Goal: Use online tool/utility: Use online tool/utility

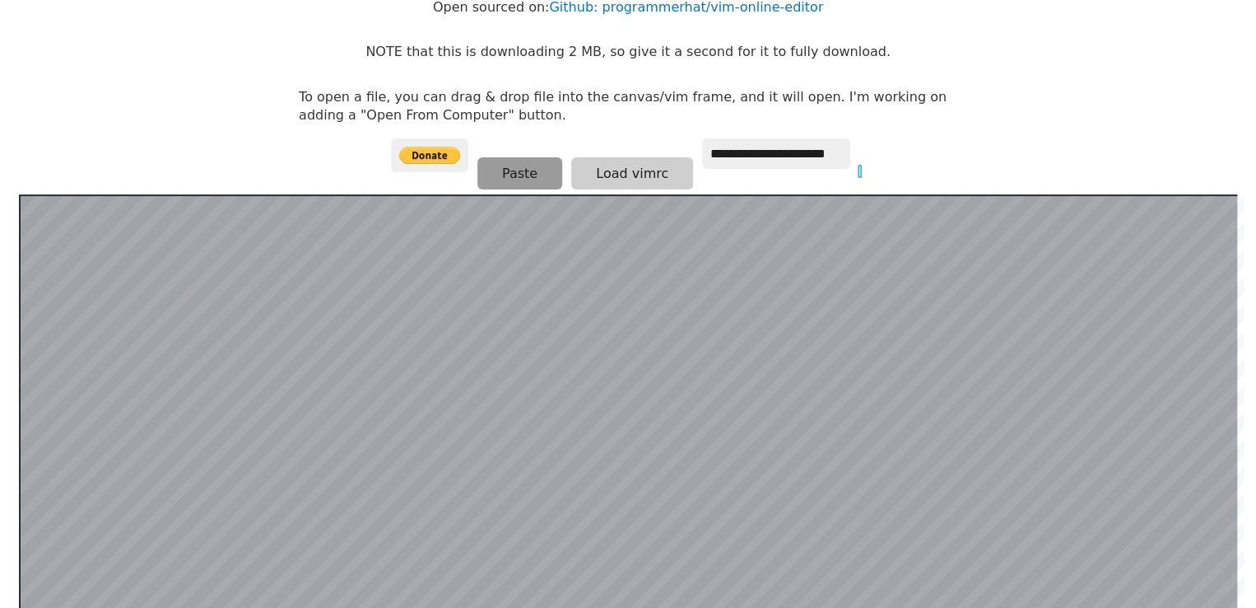
scroll to position [319, 0]
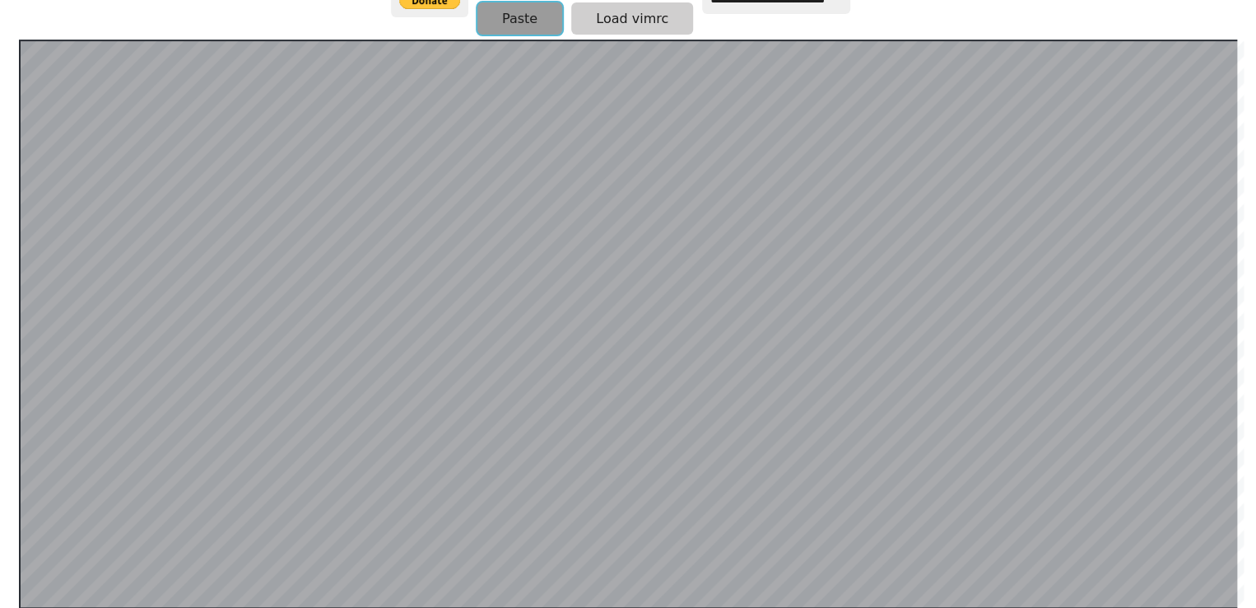
click at [533, 15] on button "Paste" at bounding box center [519, 18] width 85 height 32
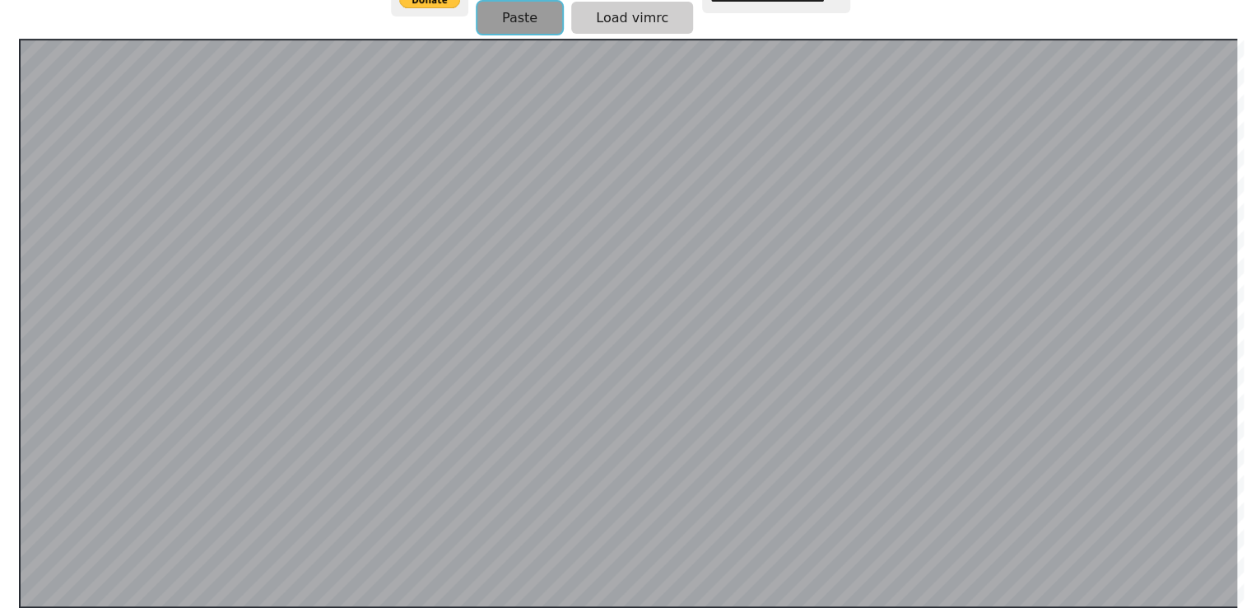
click at [515, 12] on button "Paste" at bounding box center [519, 18] width 85 height 32
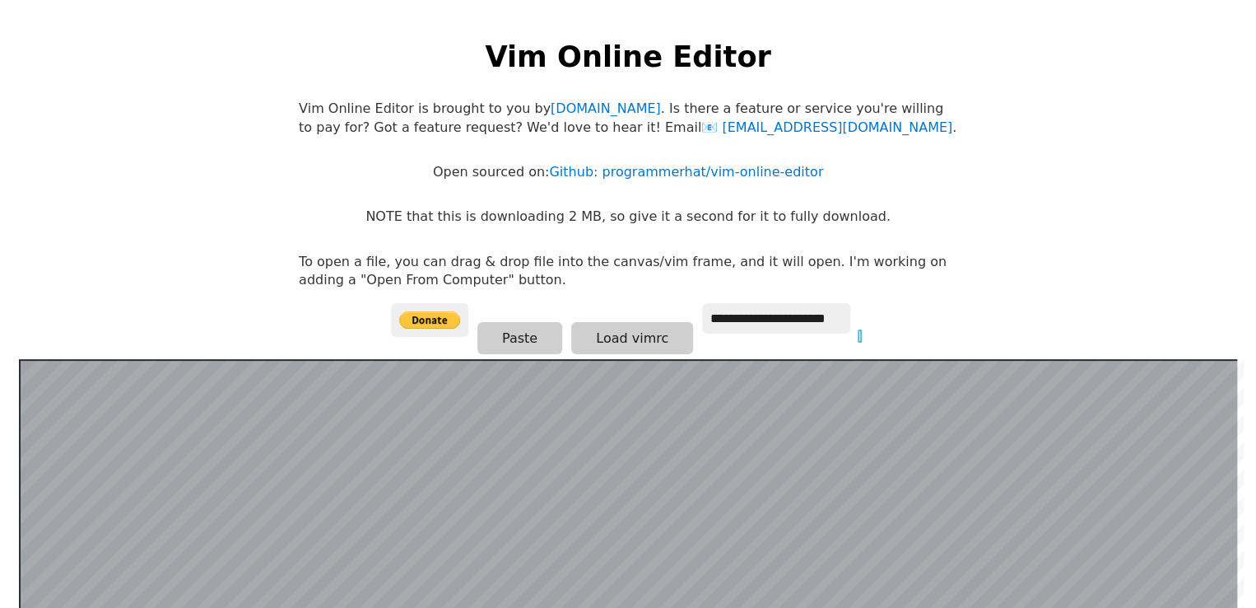
scroll to position [165, 0]
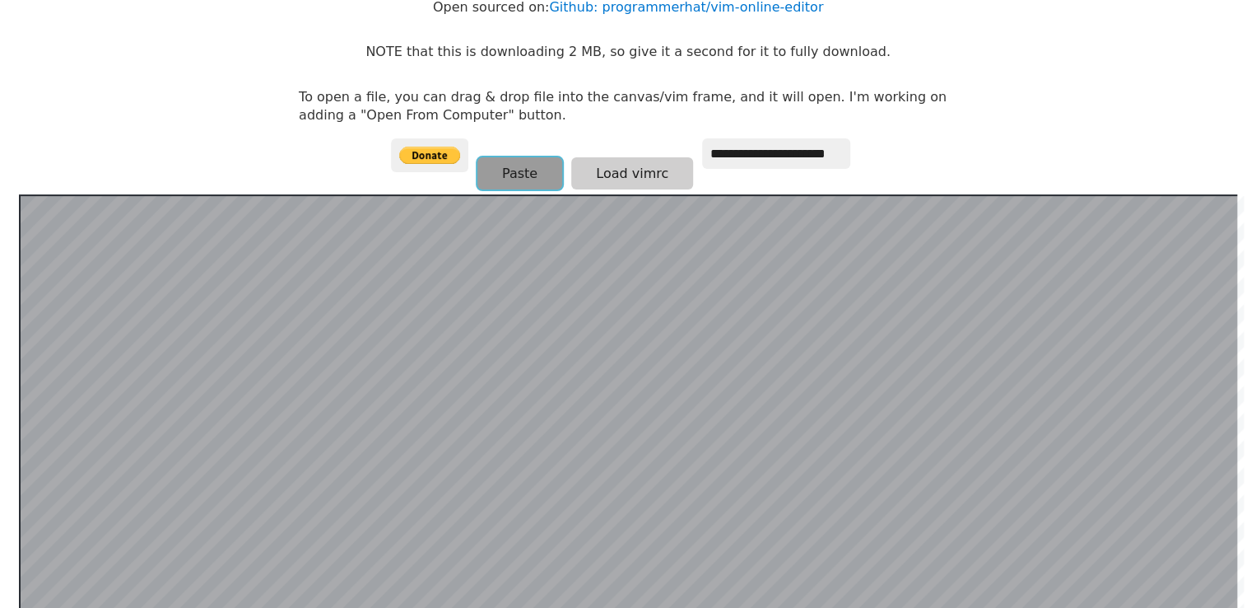
click at [491, 176] on button "Paste" at bounding box center [519, 173] width 85 height 32
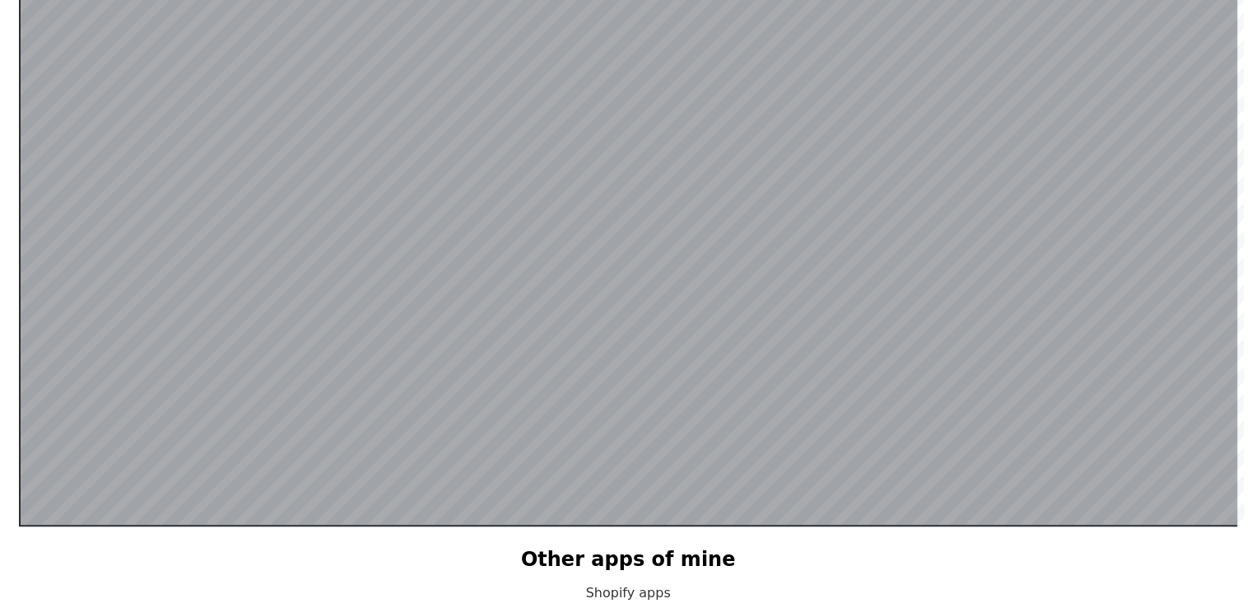
scroll to position [319, 0]
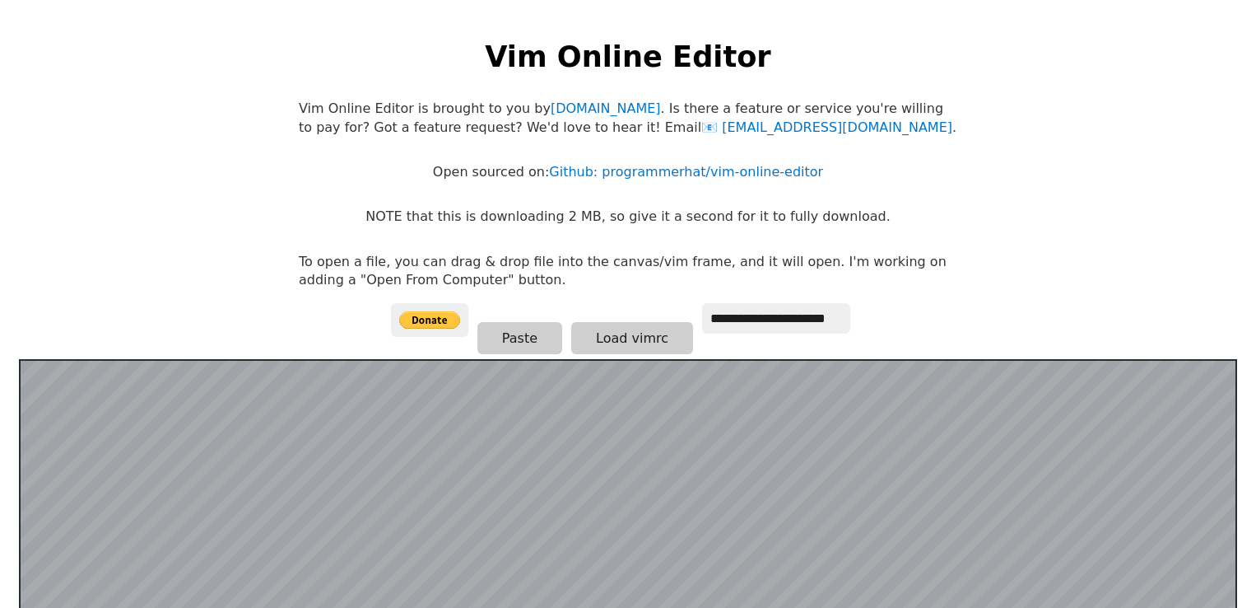
scroll to position [319, 0]
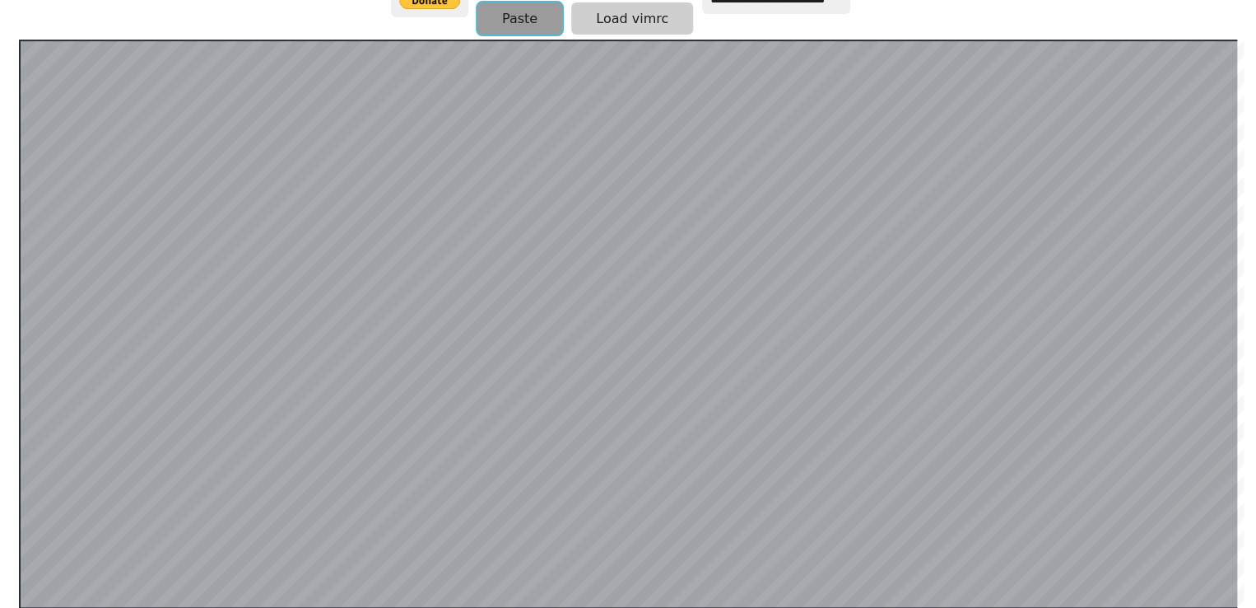
click at [537, 27] on button "Paste" at bounding box center [519, 18] width 85 height 32
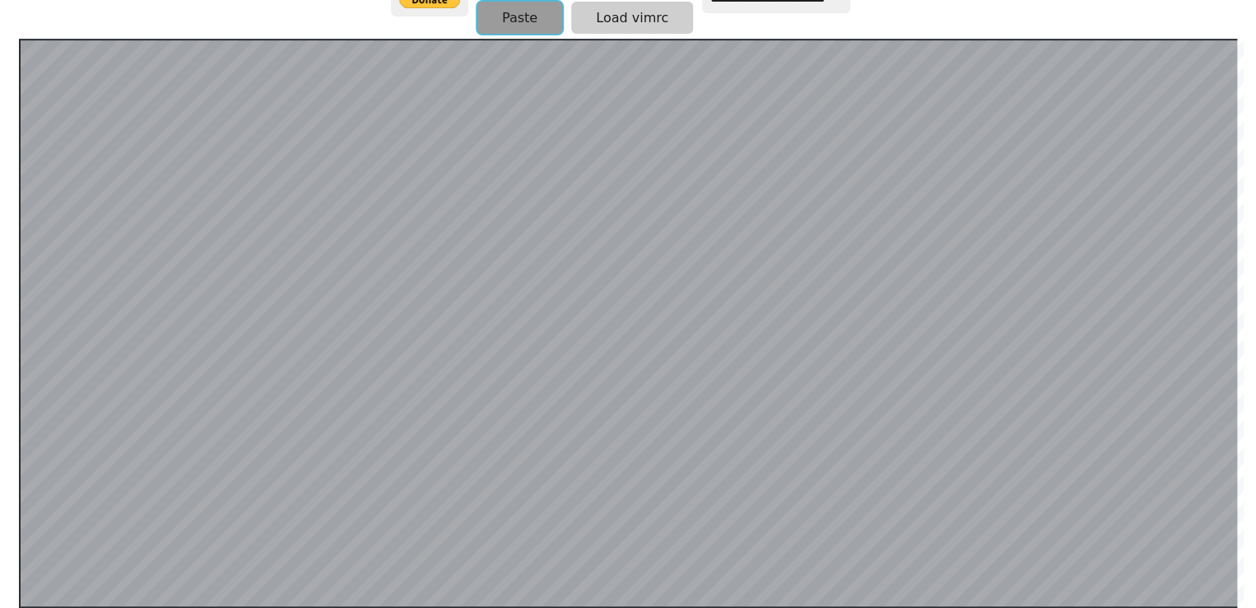
click at [519, 14] on button "Paste" at bounding box center [519, 18] width 85 height 32
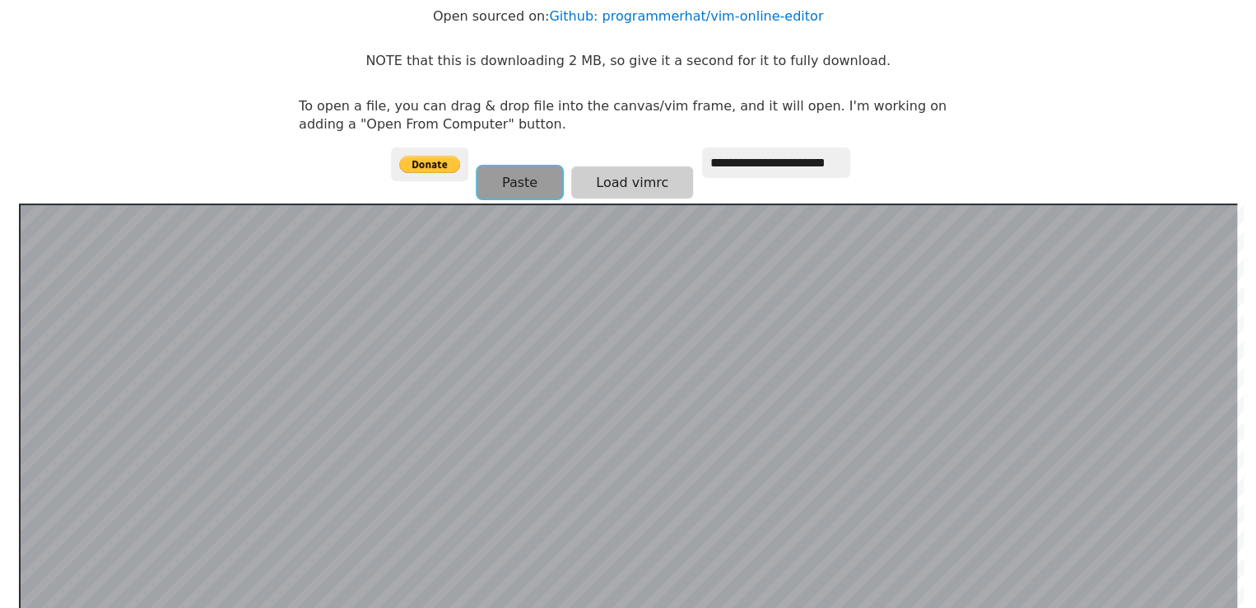
click at [518, 179] on button "Paste" at bounding box center [519, 182] width 85 height 32
